Goal: Transaction & Acquisition: Download file/media

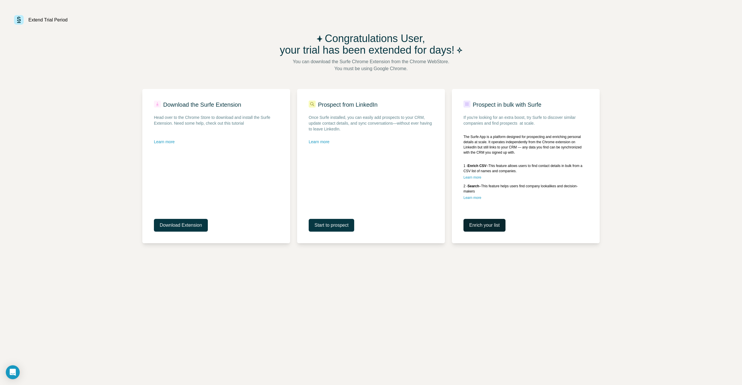
click at [488, 225] on span "Enrich your list" at bounding box center [484, 225] width 30 height 7
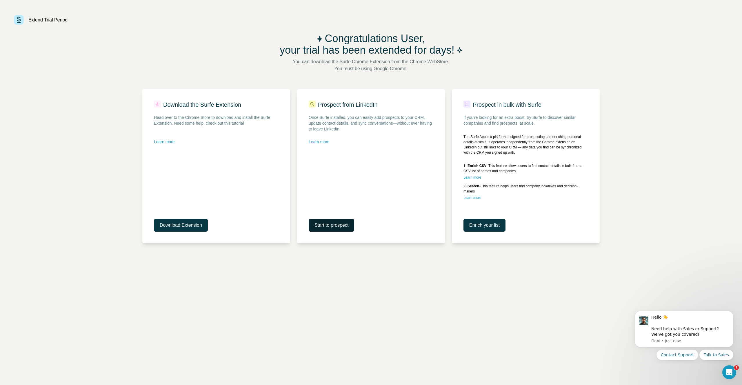
click at [335, 222] on span "Start to prospect" at bounding box center [331, 225] width 34 height 7
click at [197, 225] on span "Download Extension" at bounding box center [181, 225] width 42 height 7
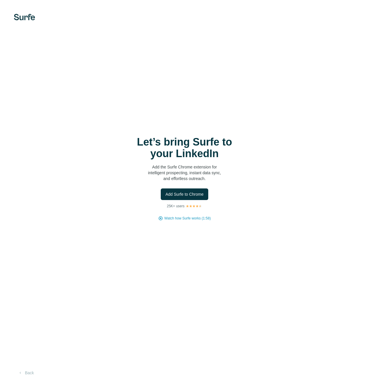
click at [148, 190] on div "Add Surfe to Chrome" at bounding box center [185, 194] width 346 height 12
